Goal: Information Seeking & Learning: Find specific fact

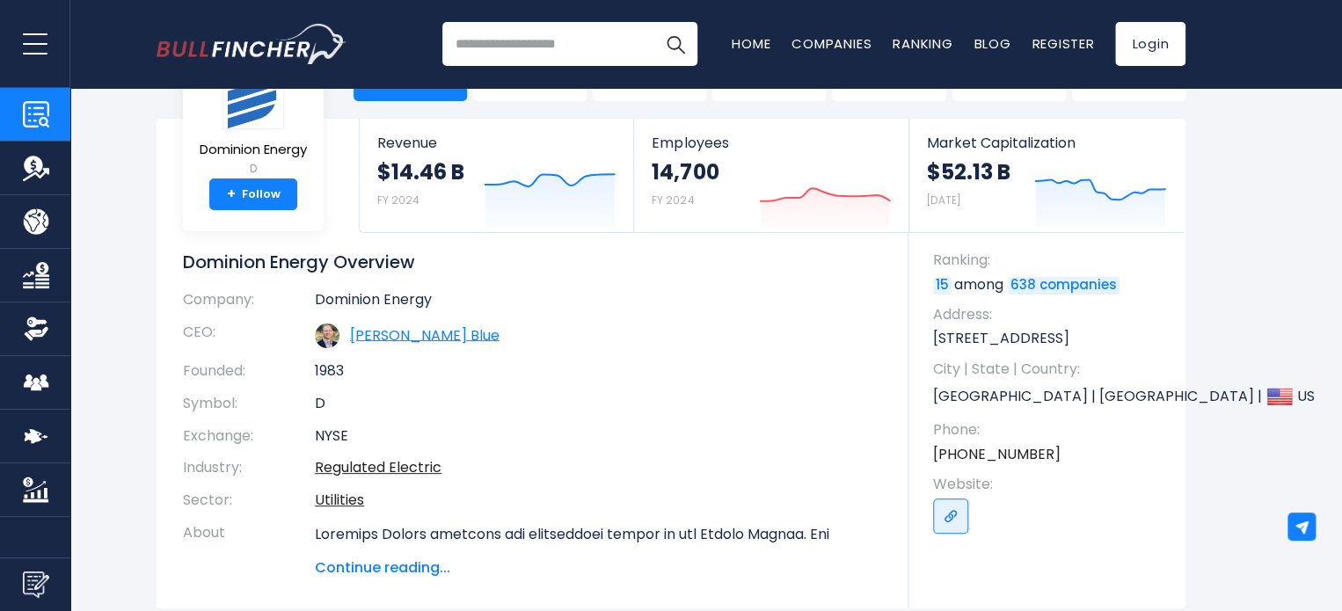
drag, startPoint x: 0, startPoint y: 0, endPoint x: 431, endPoint y: 336, distance: 546.4
click at [431, 336] on link "Robert M. Blue" at bounding box center [425, 335] width 150 height 20
